Goal: Task Accomplishment & Management: Complete application form

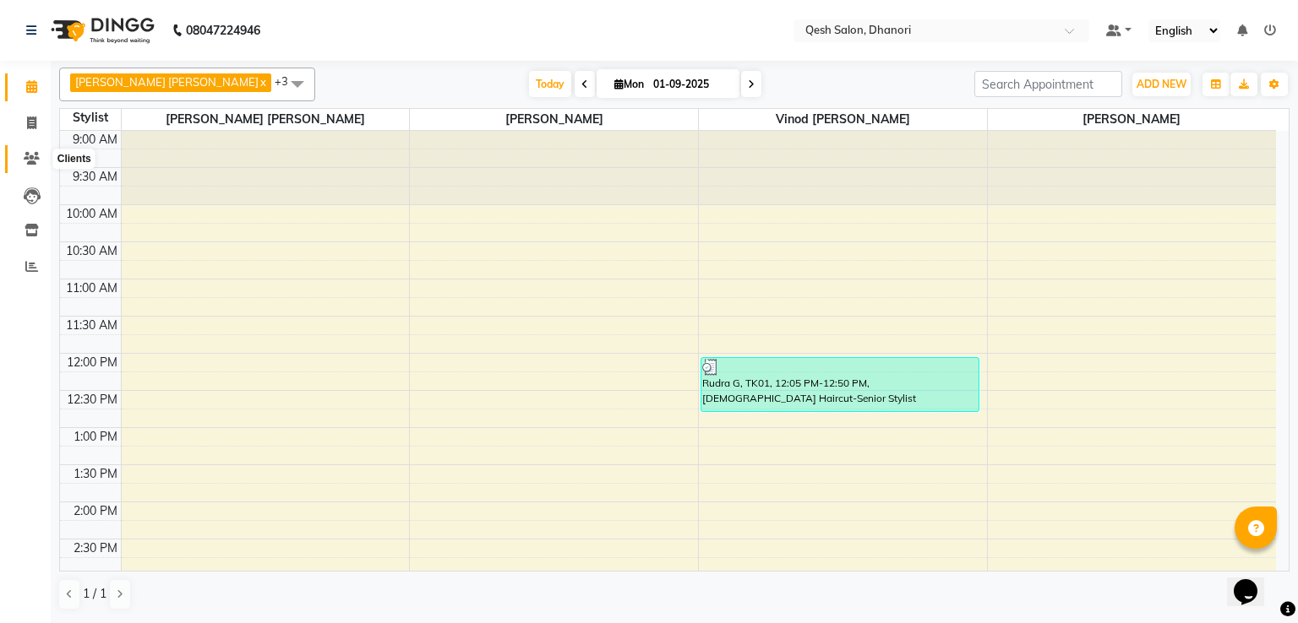
click at [23, 153] on span at bounding box center [32, 159] width 30 height 19
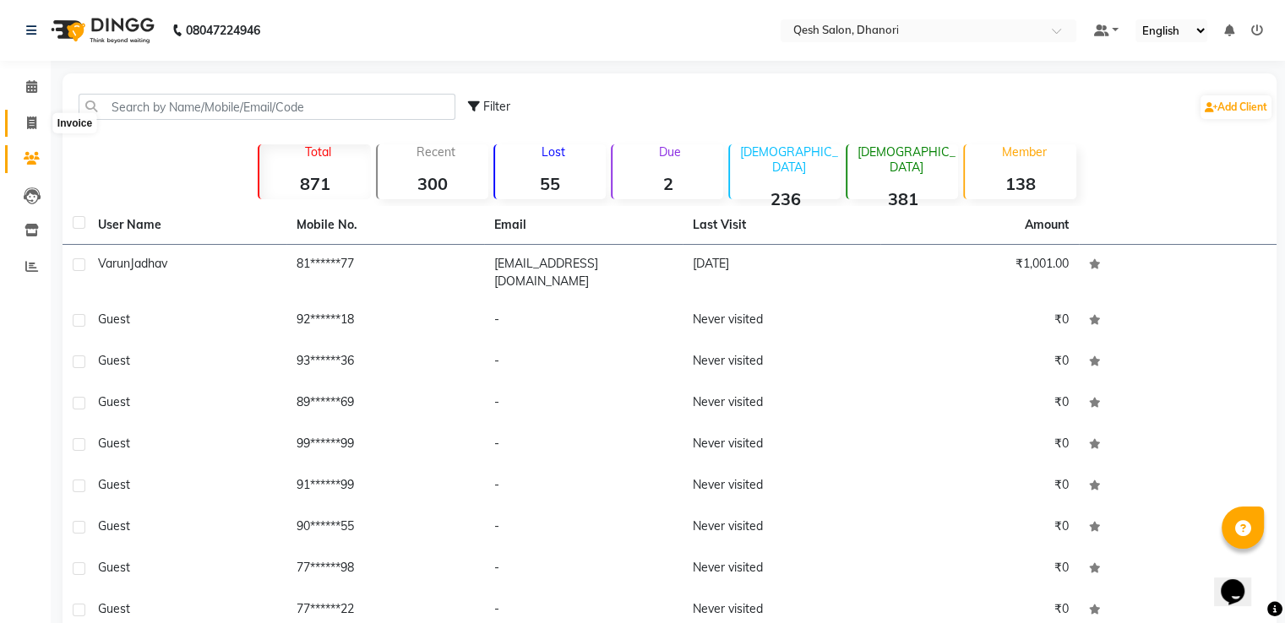
click at [24, 116] on span at bounding box center [32, 123] width 30 height 19
select select "service"
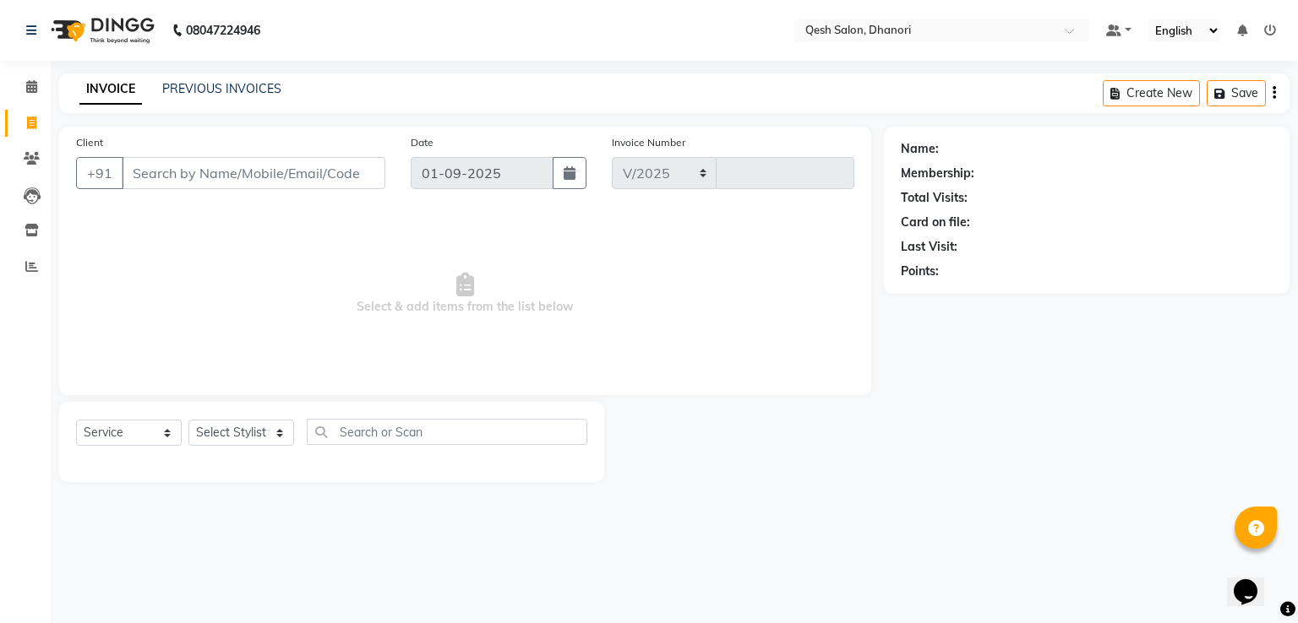
select select "7641"
type input "0625"
click at [208, 89] on link "PREVIOUS INVOICES" at bounding box center [221, 88] width 119 height 15
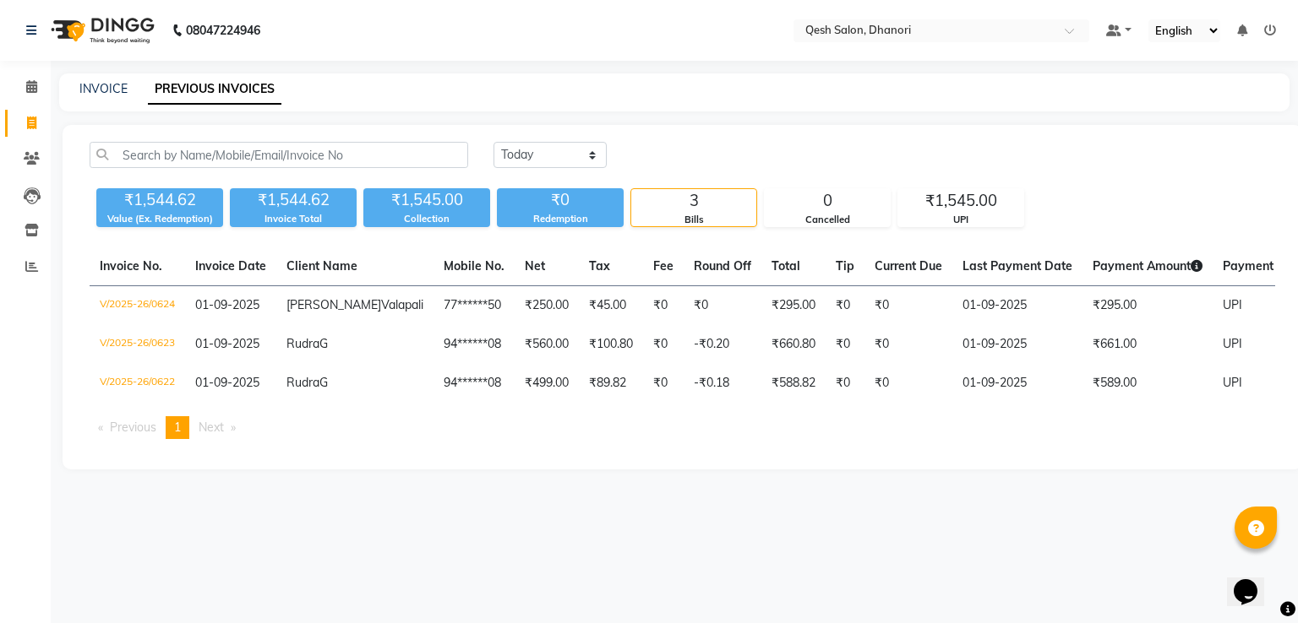
click at [152, 202] on div "₹1,544.62" at bounding box center [159, 200] width 127 height 24
copy div "1,544.62"
click at [31, 198] on icon at bounding box center [32, 196] width 17 height 17
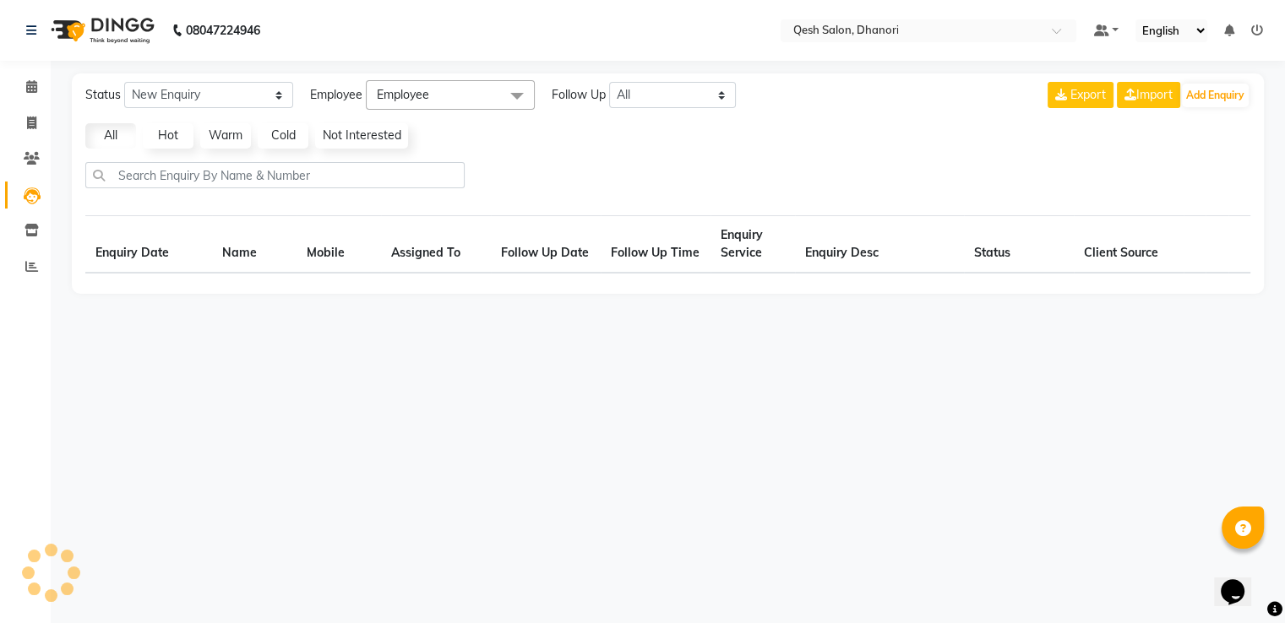
select select "10"
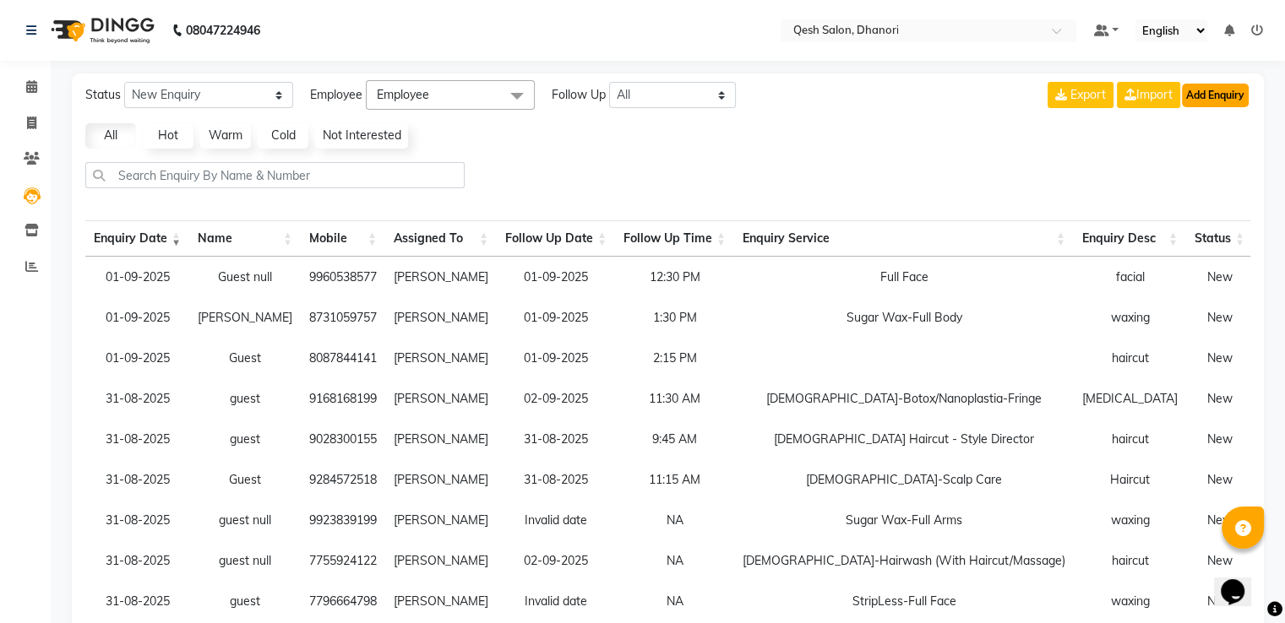
click at [1209, 91] on button "Add Enquiry" at bounding box center [1215, 96] width 67 height 24
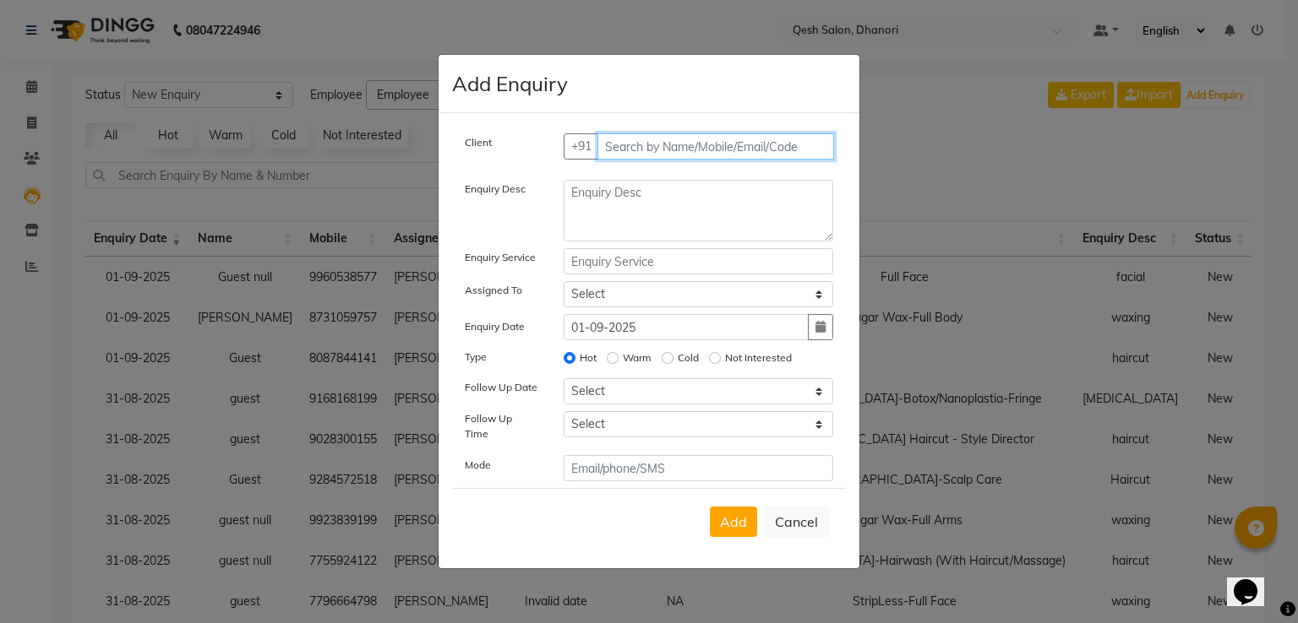
click at [787, 142] on input "text" at bounding box center [715, 146] width 237 height 26
type input "9137280727"
click at [794, 149] on span "Add Client" at bounding box center [798, 146] width 57 height 15
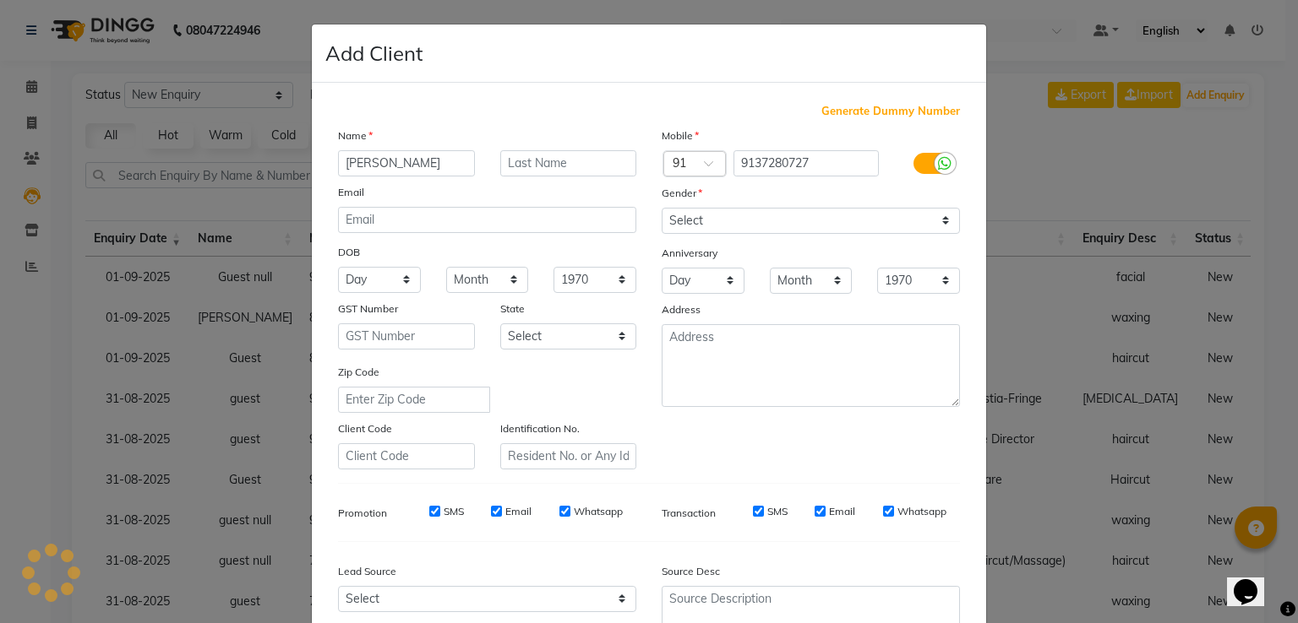
type input "[PERSON_NAME]"
click at [576, 163] on input "text" at bounding box center [568, 163] width 137 height 26
type input "[PERSON_NAME]"
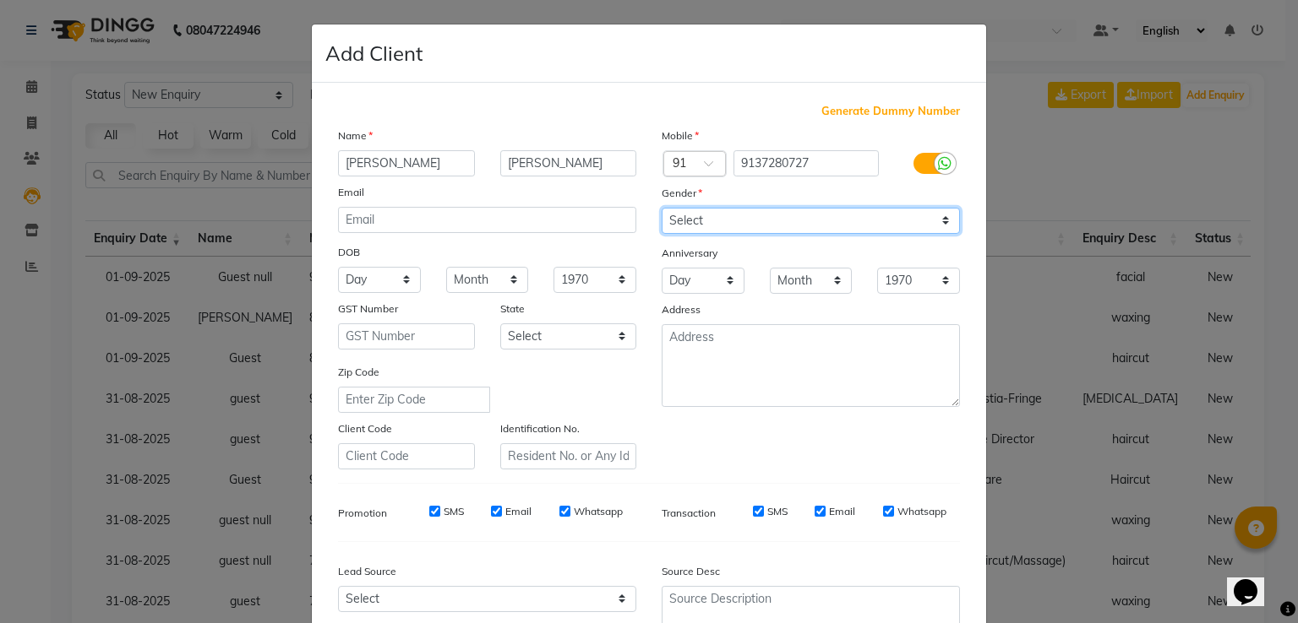
click at [702, 218] on select "Select [DEMOGRAPHIC_DATA] [DEMOGRAPHIC_DATA] Other Prefer Not To Say" at bounding box center [810, 221] width 298 height 26
select select "[DEMOGRAPHIC_DATA]"
click at [661, 209] on select "Select [DEMOGRAPHIC_DATA] [DEMOGRAPHIC_DATA] Other Prefer Not To Say" at bounding box center [810, 221] width 298 height 26
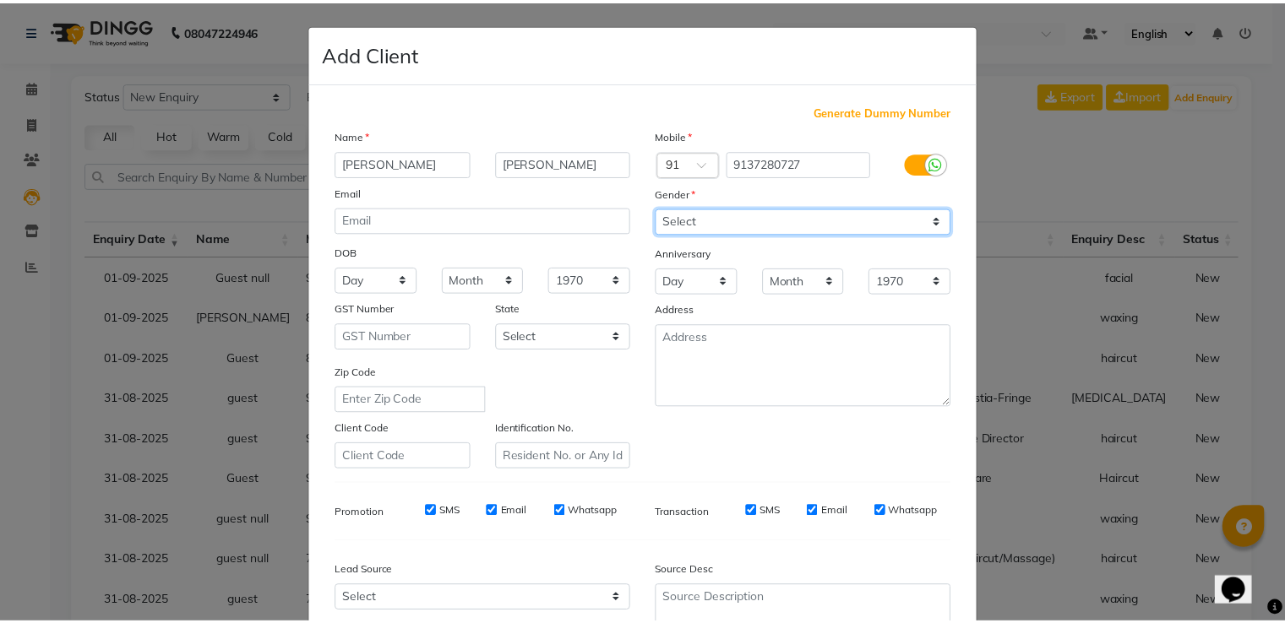
scroll to position [165, 0]
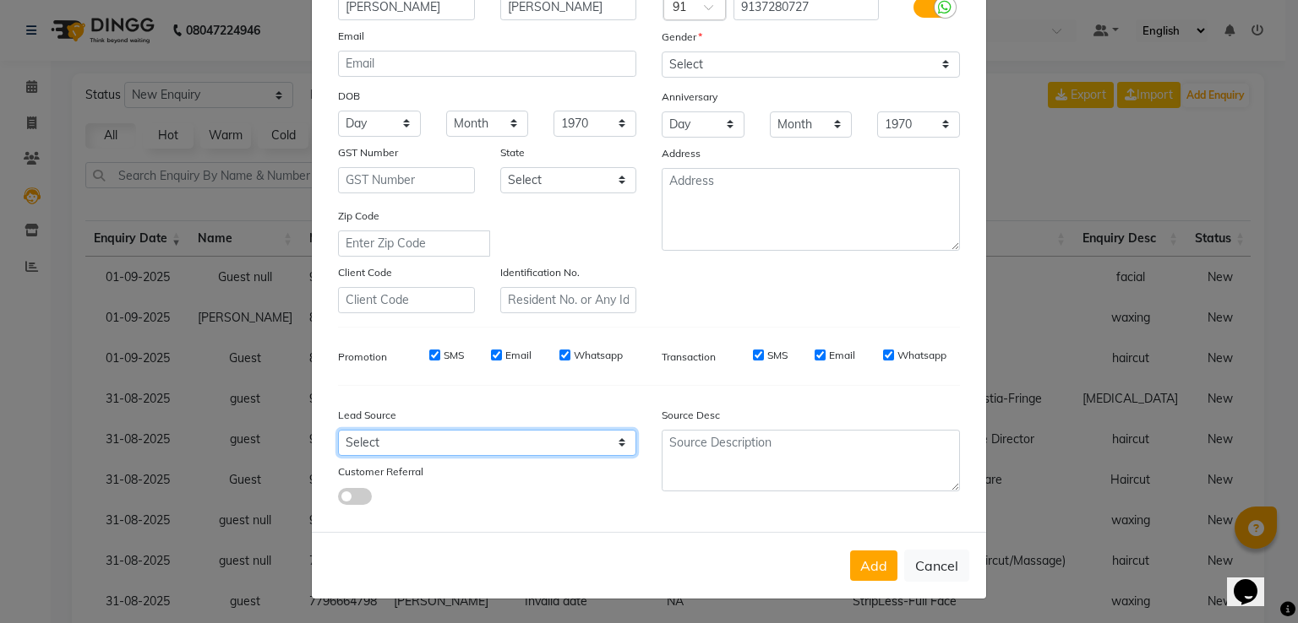
click at [530, 447] on select "Select Walk-in Referral Internet Friend Word of Mouth Advertisement Facebook Ju…" at bounding box center [487, 443] width 298 height 26
select select "51694"
click at [338, 430] on select "Select Walk-in Referral Internet Friend Word of Mouth Advertisement Facebook Ju…" at bounding box center [487, 443] width 298 height 26
click at [863, 555] on button "Add" at bounding box center [873, 566] width 47 height 30
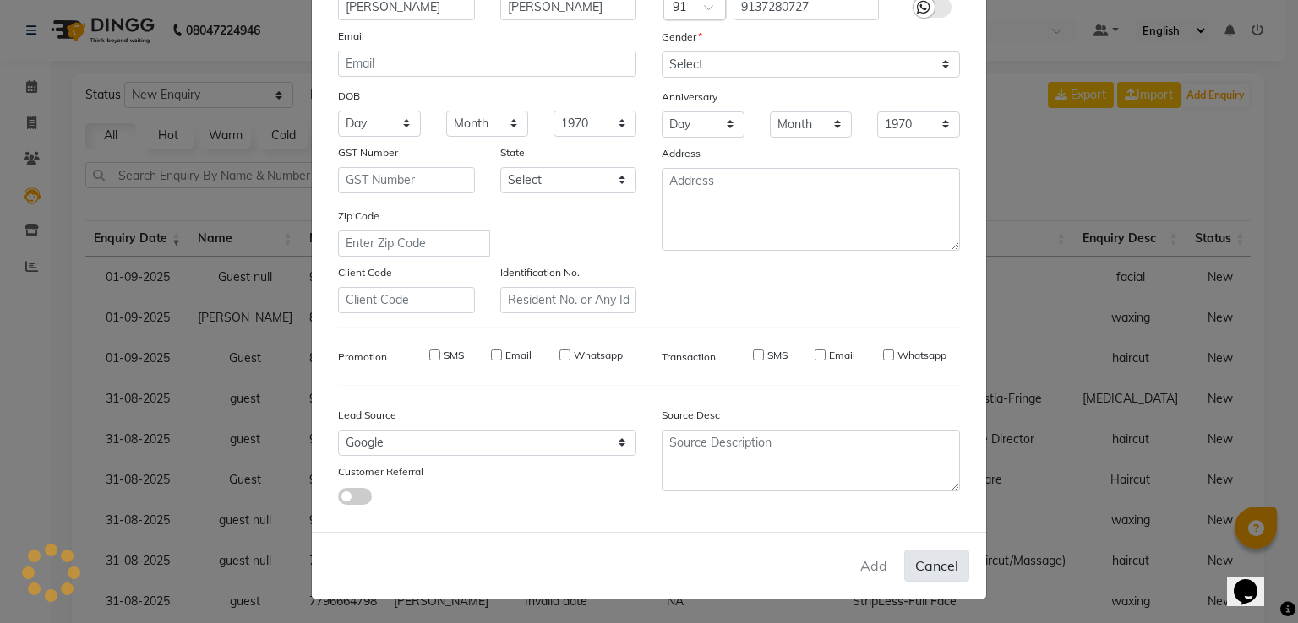
type input "91******27"
select select
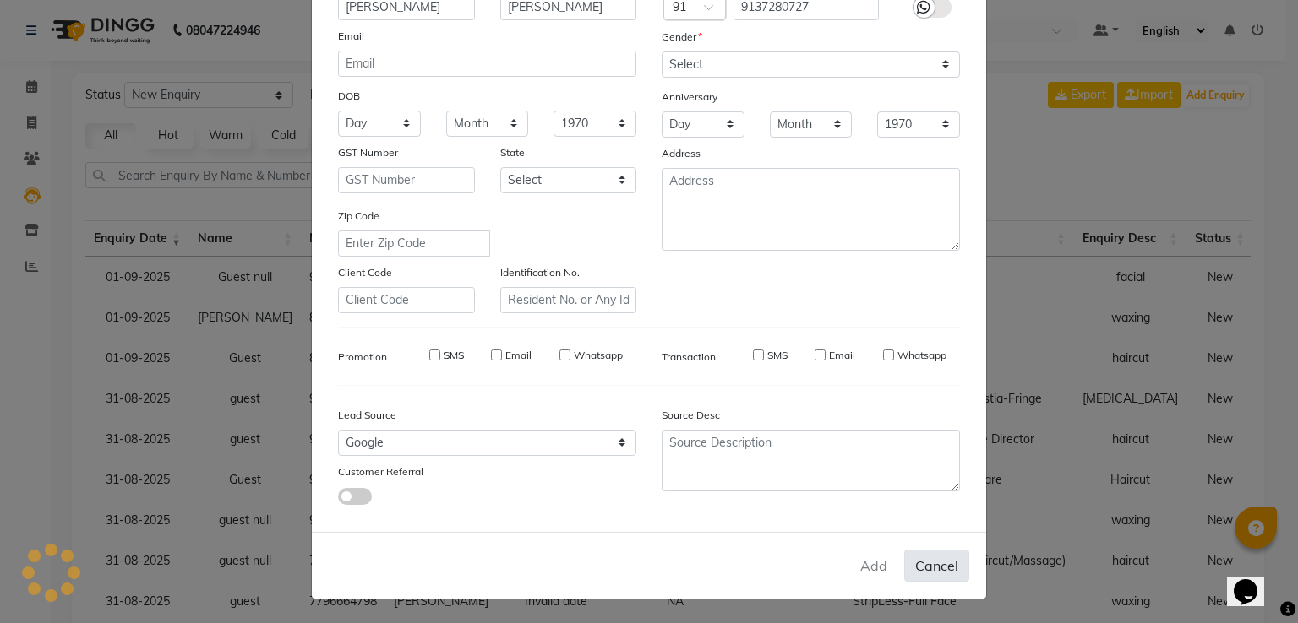
select select
checkbox input "false"
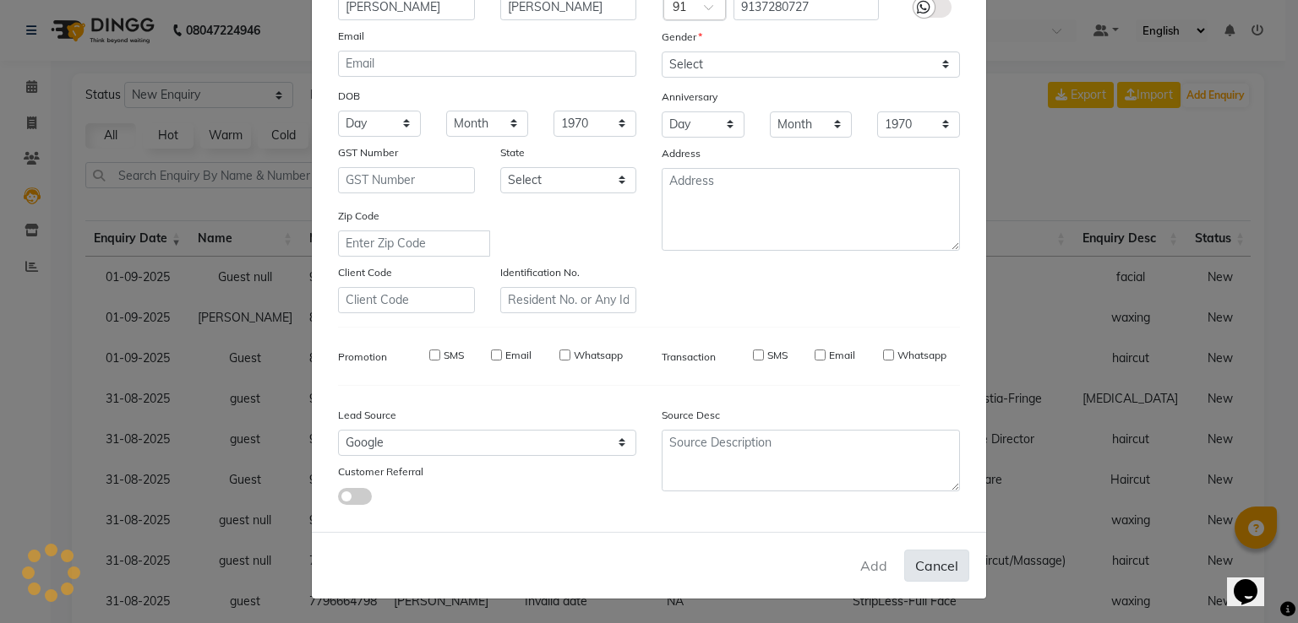
checkbox input "false"
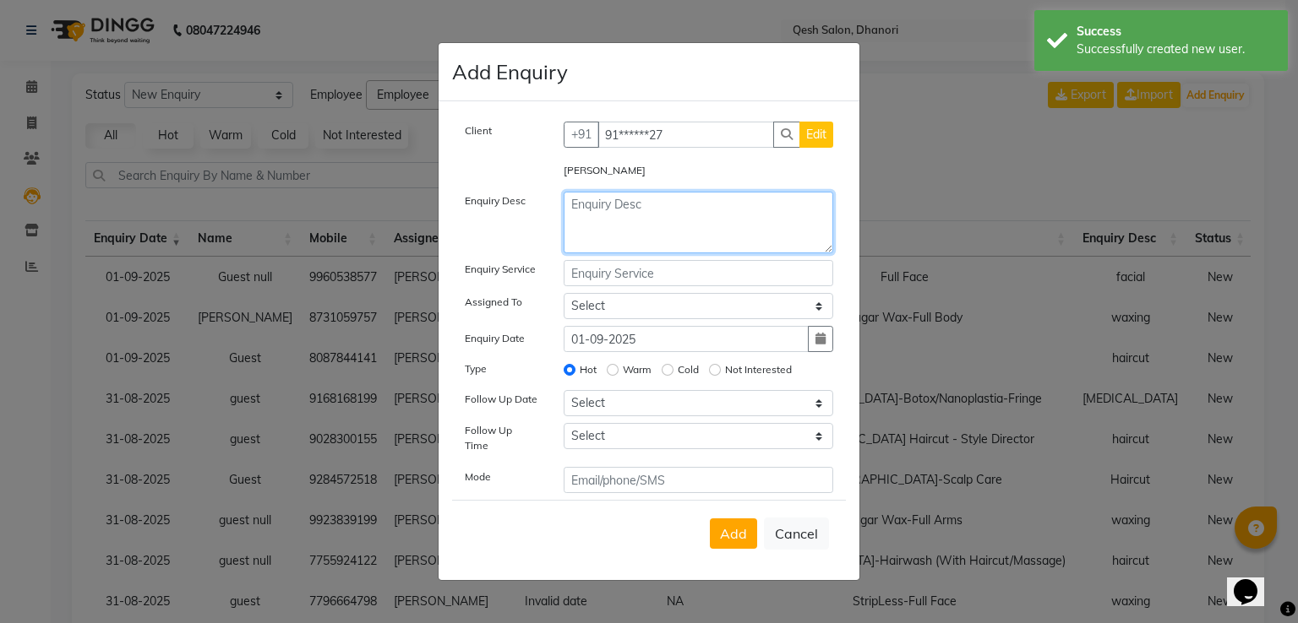
click at [662, 220] on textarea at bounding box center [698, 223] width 270 height 62
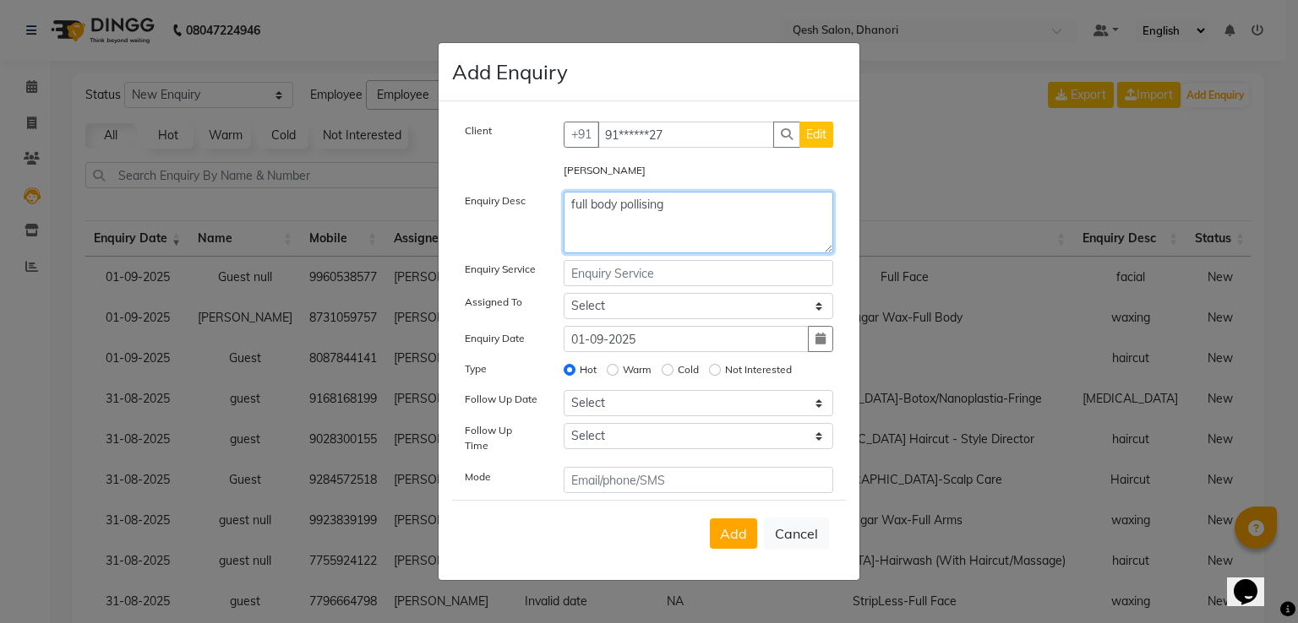
type textarea "full body pollising"
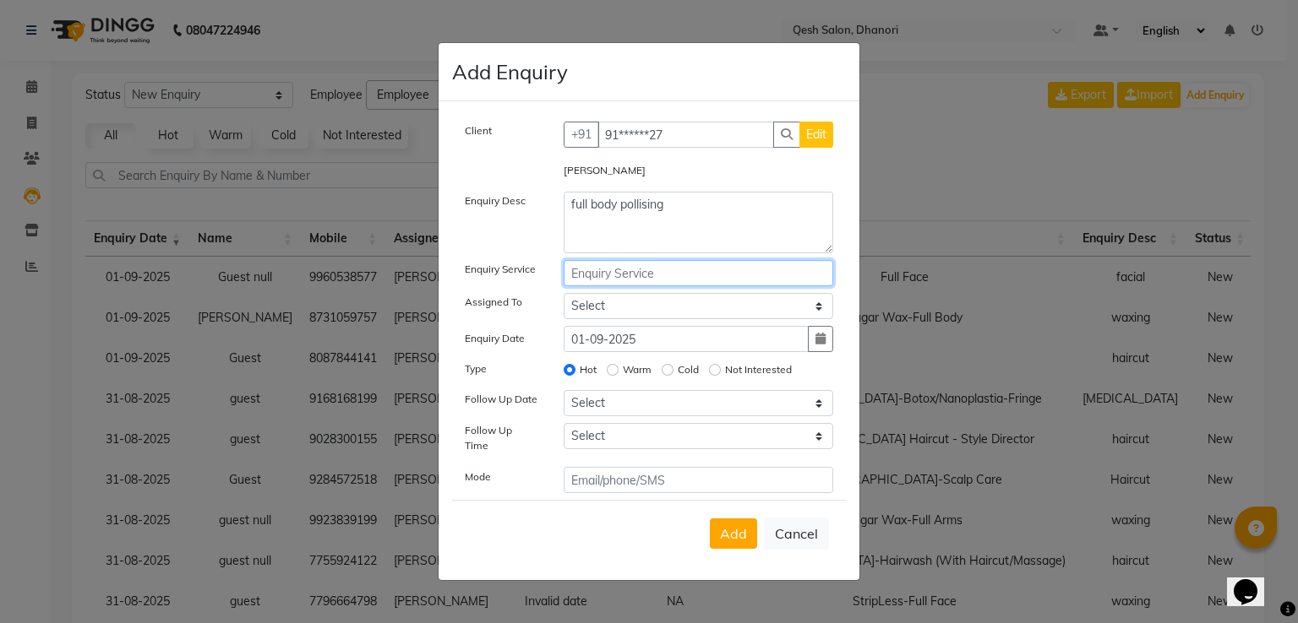
click at [596, 283] on input "text" at bounding box center [698, 273] width 270 height 26
type input "full body polishing"
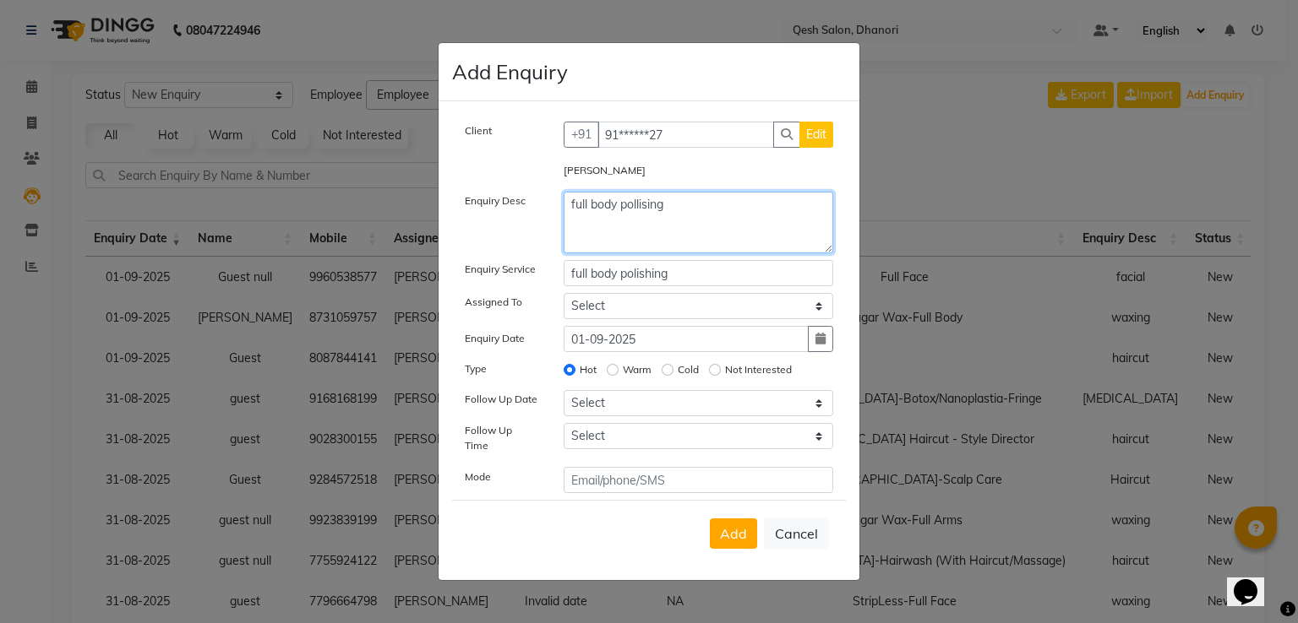
click at [672, 224] on textarea "full body pollising" at bounding box center [698, 223] width 270 height 62
type textarea "full body polishing"
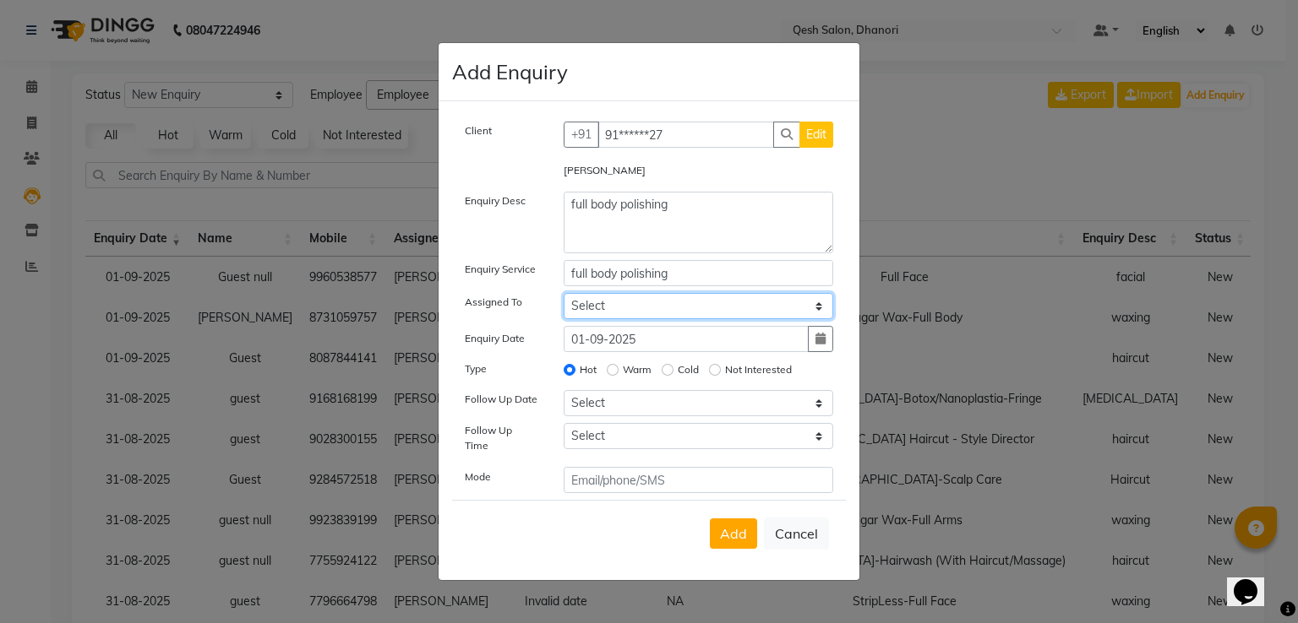
click at [616, 318] on select "Select [PERSON_NAME] [PERSON_NAME] [PERSON_NAME] [PERSON_NAME] [PERSON_NAME] Sa…" at bounding box center [698, 306] width 270 height 26
select select "82426"
click at [563, 297] on select "Select [PERSON_NAME] [PERSON_NAME] [PERSON_NAME] [PERSON_NAME] [PERSON_NAME] Sa…" at bounding box center [698, 306] width 270 height 26
click at [618, 379] on div "Warm" at bounding box center [629, 370] width 45 height 20
click at [612, 376] on input "Warm" at bounding box center [613, 370] width 12 height 12
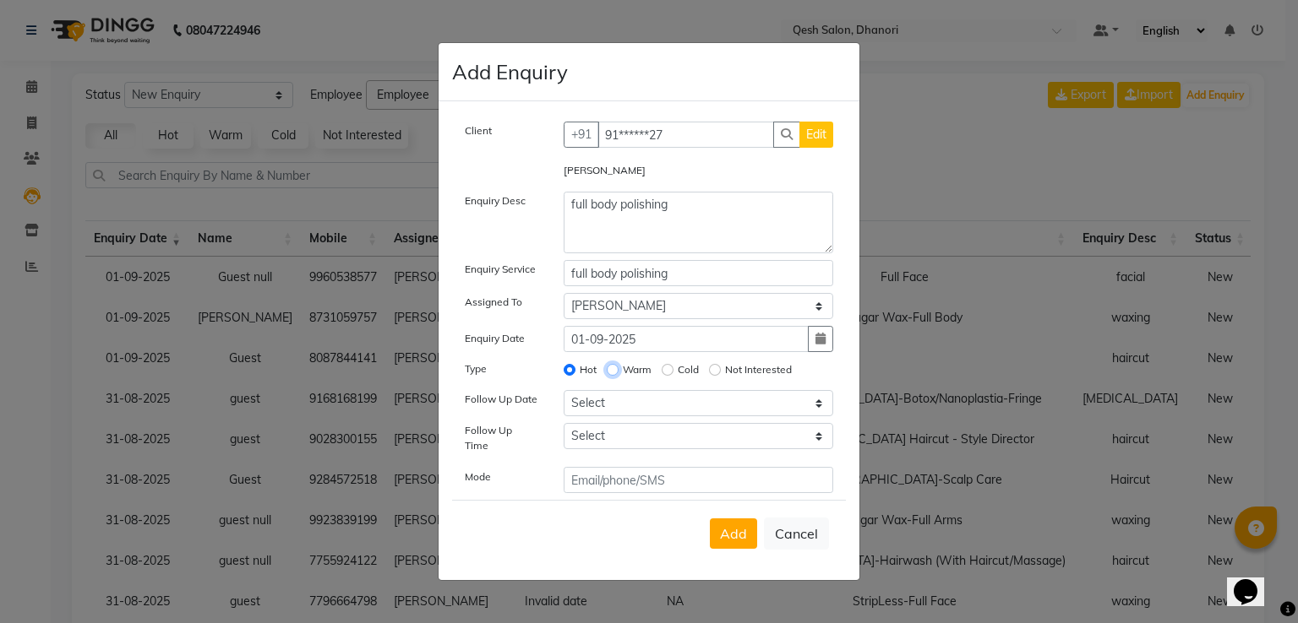
radio input "true"
radio input "false"
click at [600, 415] on select "Select [DATE] [DATE] [DATE] ([DATE]) [DATE] ([DATE]) [DATE] ([DATE]) [DATE] ([D…" at bounding box center [698, 403] width 270 height 26
select select "2025-09-01"
click at [563, 397] on select "Select [DATE] [DATE] [DATE] ([DATE]) [DATE] ([DATE]) [DATE] ([DATE]) [DATE] ([D…" at bounding box center [698, 403] width 270 height 26
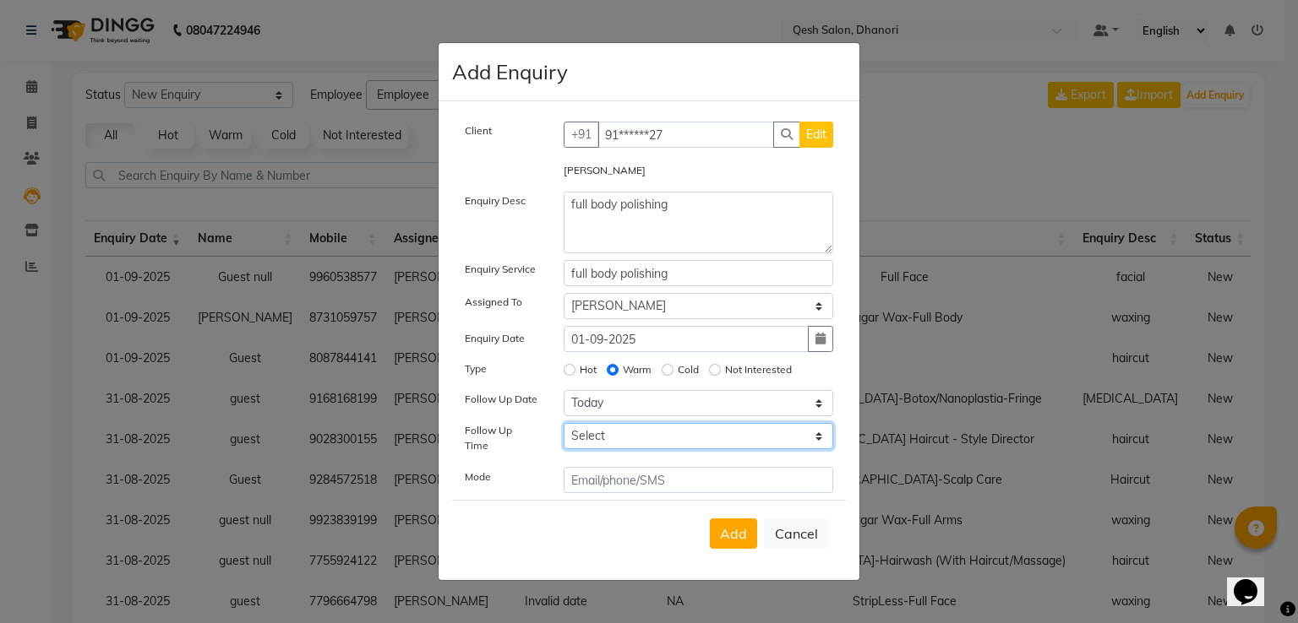
click at [659, 436] on select "Select 07:00 AM 07:15 AM 07:30 AM 07:45 AM 08:00 AM 08:15 AM 08:30 AM 08:45 AM …" at bounding box center [698, 436] width 270 height 26
select select "1245"
click at [563, 430] on select "Select 07:00 AM 07:15 AM 07:30 AM 07:45 AM 08:00 AM 08:15 AM 08:30 AM 08:45 AM …" at bounding box center [698, 436] width 270 height 26
click at [717, 528] on button "Add" at bounding box center [733, 534] width 47 height 30
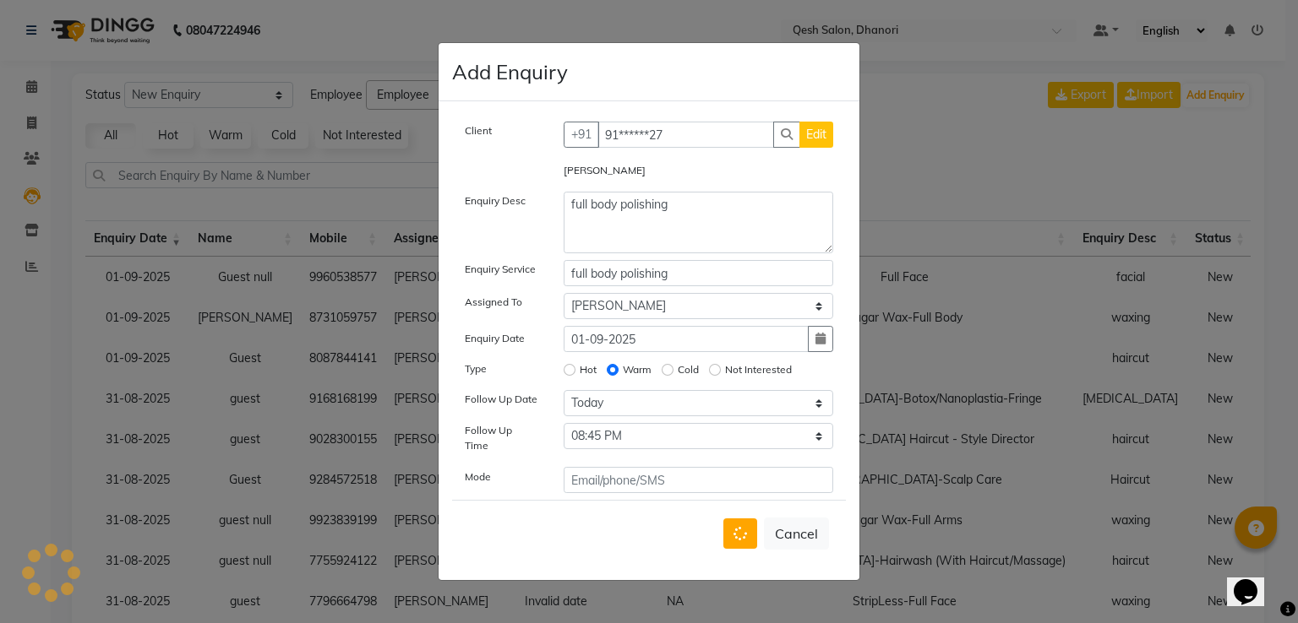
select select
radio input "false"
select select
